Goal: Task Accomplishment & Management: Use online tool/utility

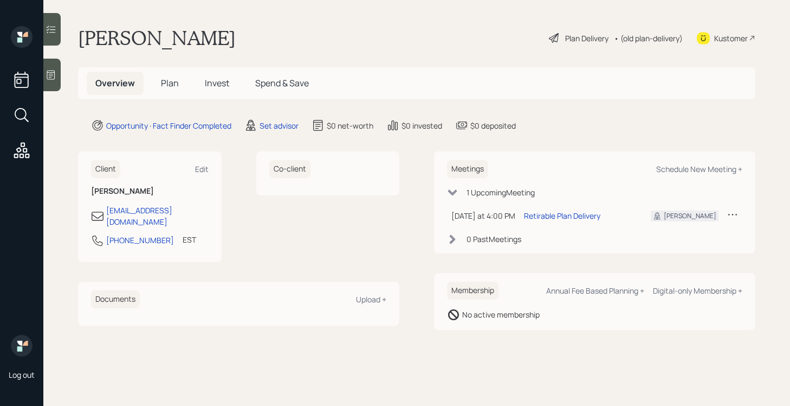
click at [560, 38] on div "Plan Delivery" at bounding box center [579, 37] width 62 height 13
